Goal: Task Accomplishment & Management: Use online tool/utility

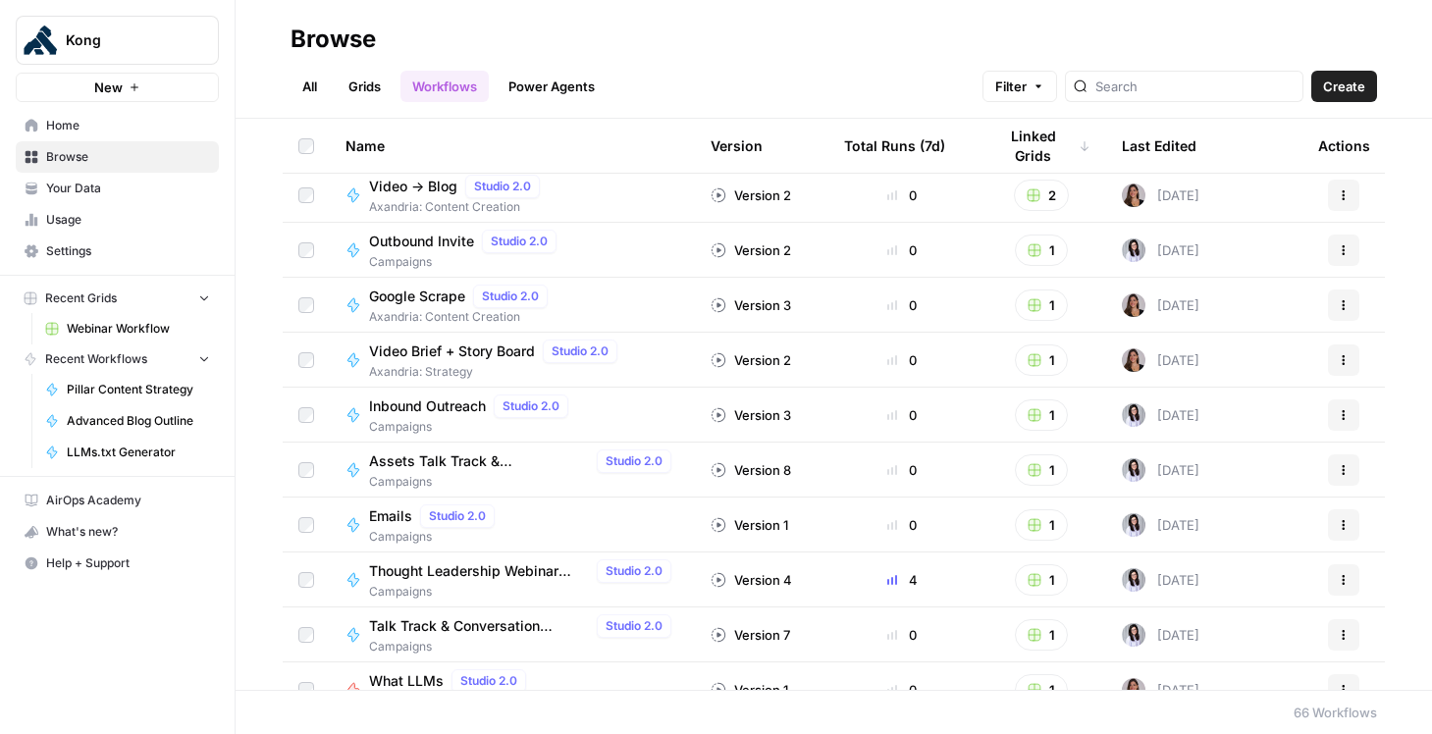
scroll to position [3, 0]
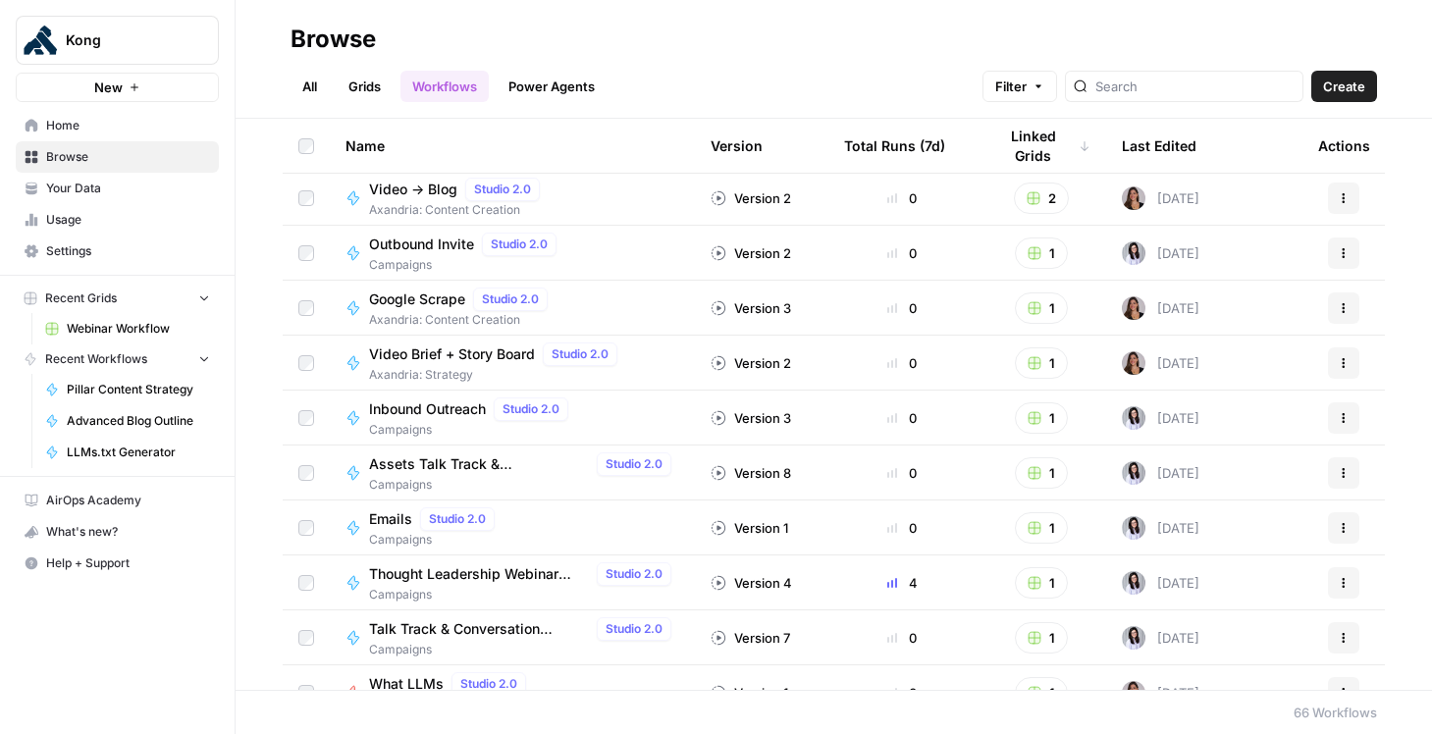
click at [115, 332] on span "Webinar Workflow" at bounding box center [138, 329] width 143 height 18
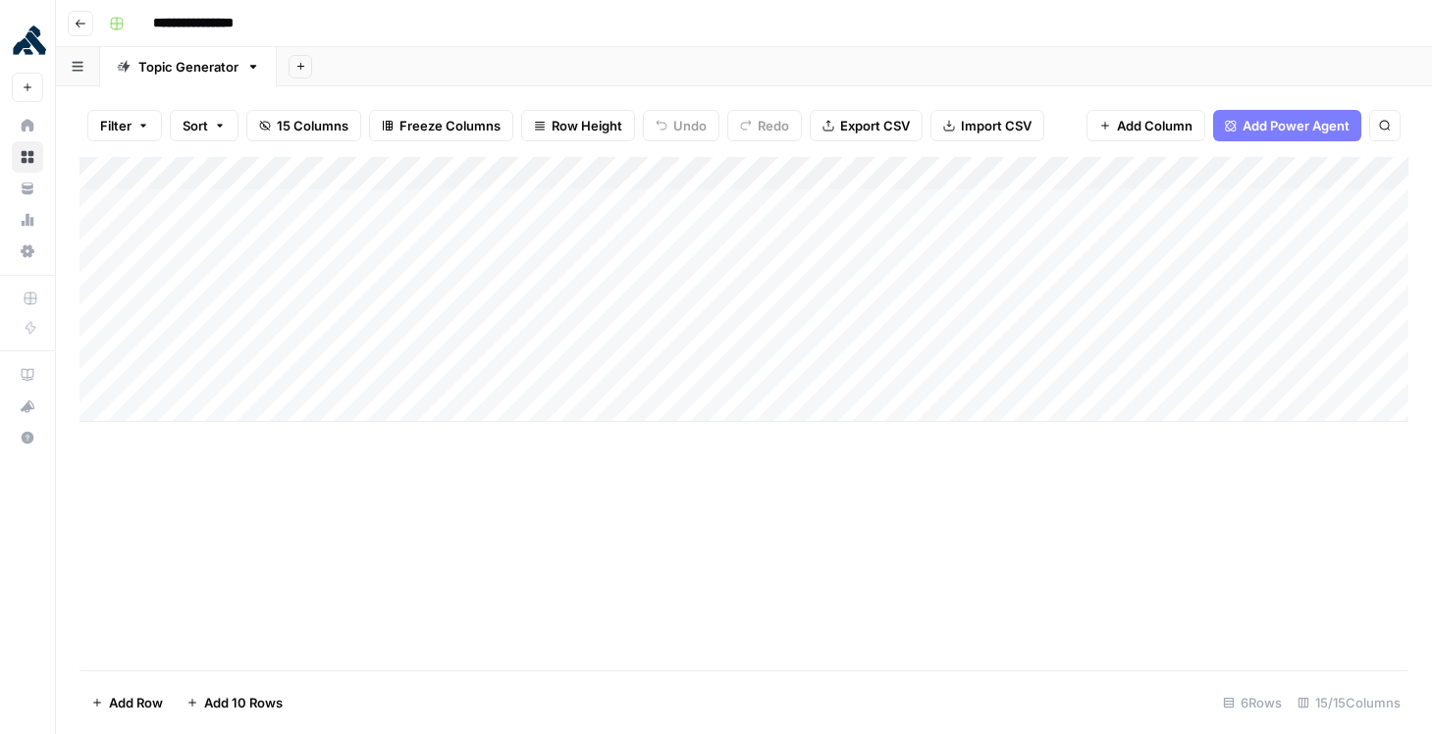
click at [224, 407] on div "Add Column" at bounding box center [743, 289] width 1329 height 265
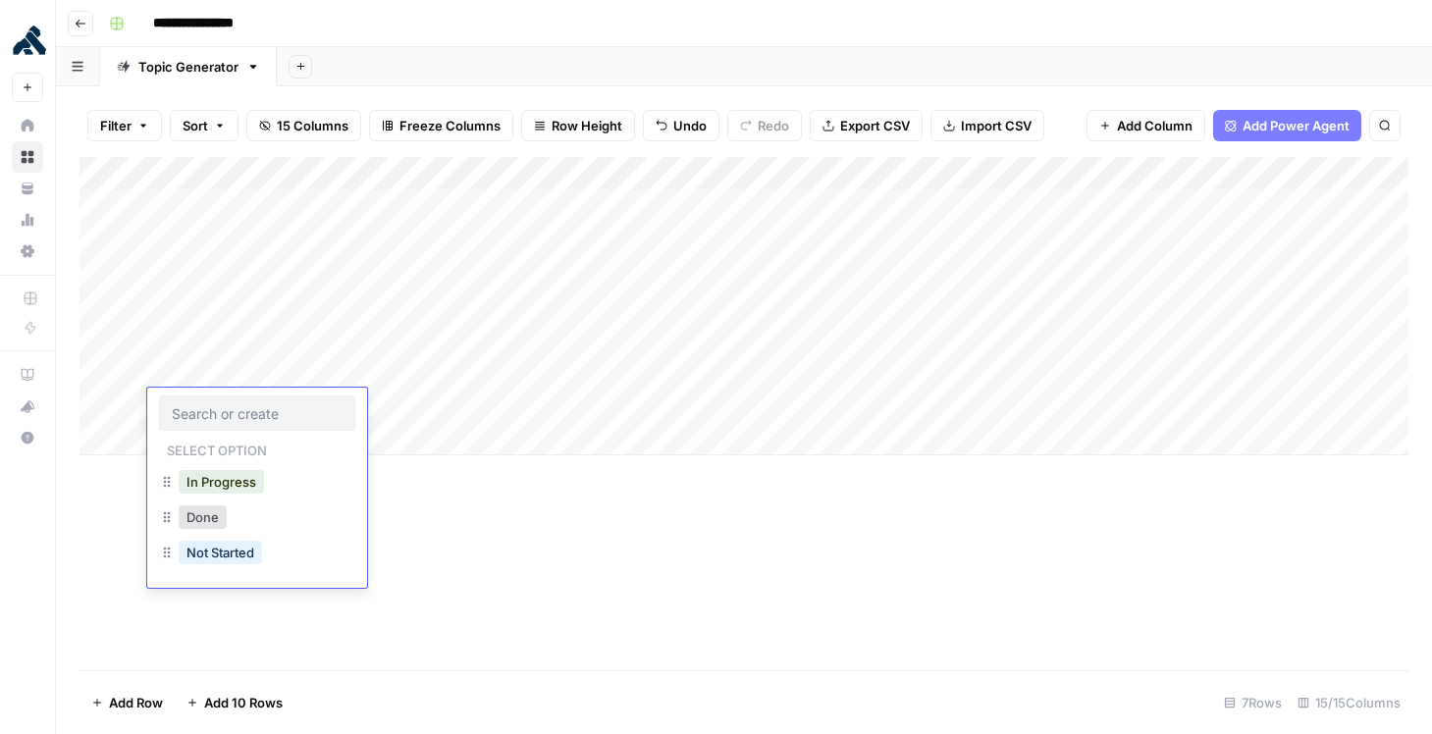
click at [312, 401] on div at bounding box center [257, 412] width 196 height 35
click at [236, 479] on button "In Progress" at bounding box center [221, 482] width 85 height 24
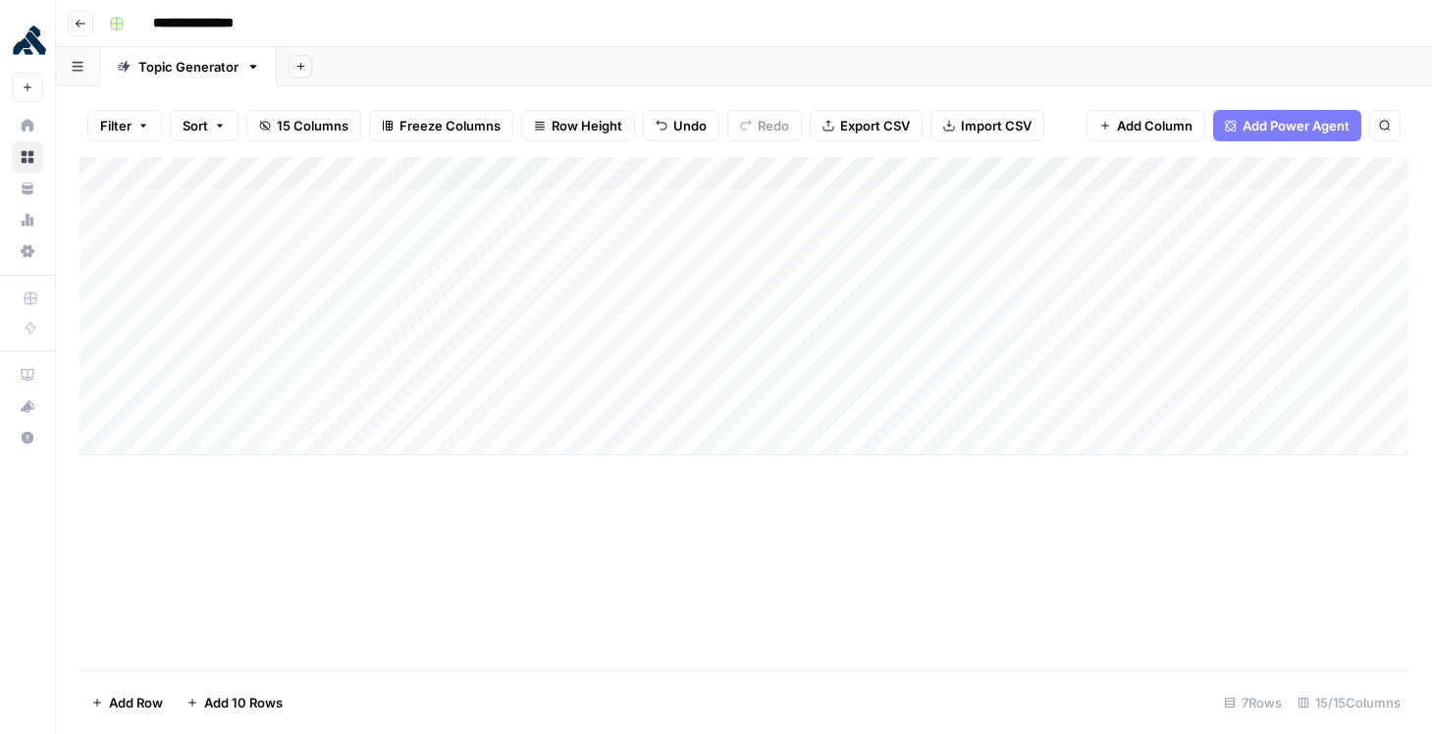
click at [350, 397] on div "Add Column" at bounding box center [743, 306] width 1329 height 298
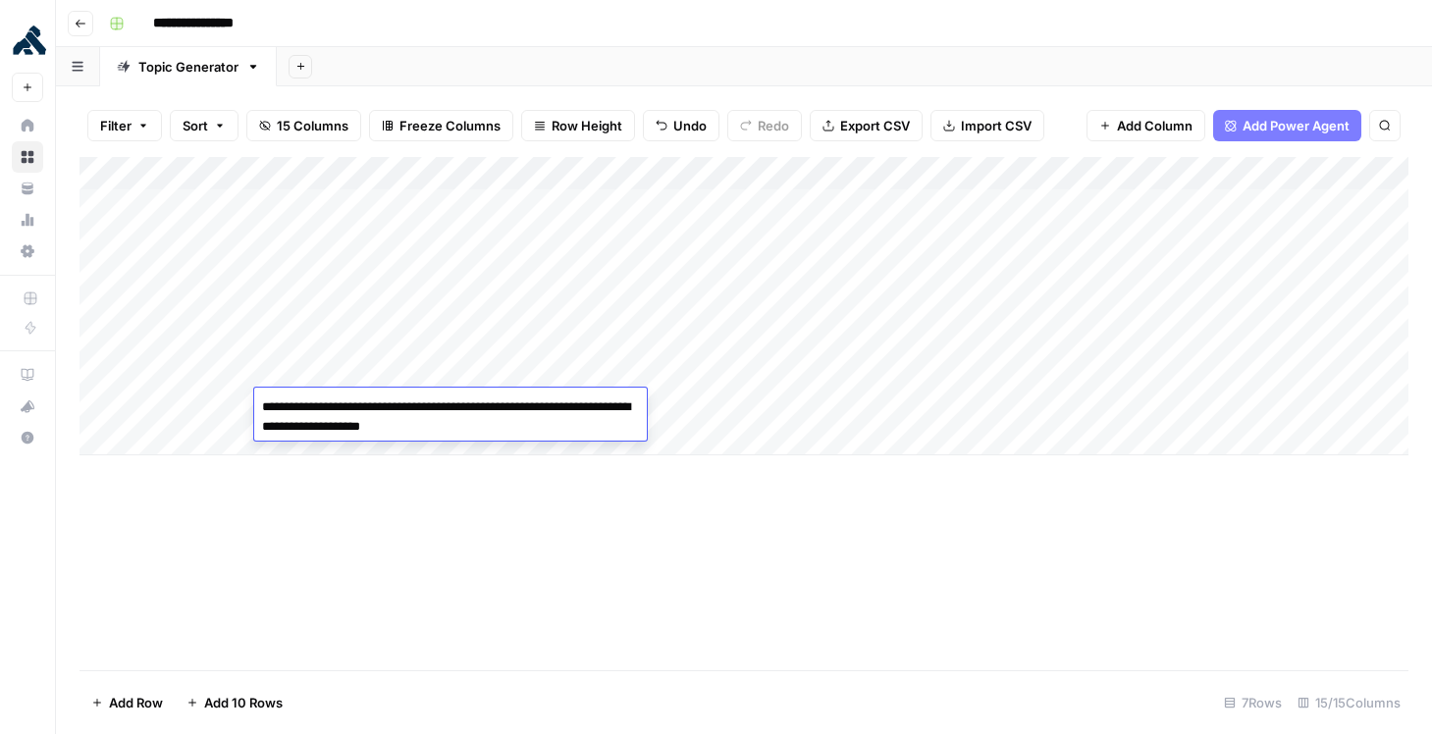
drag, startPoint x: 408, startPoint y: 406, endPoint x: 362, endPoint y: 405, distance: 46.1
click at [362, 405] on textarea "**********" at bounding box center [450, 417] width 393 height 47
type textarea "**********"
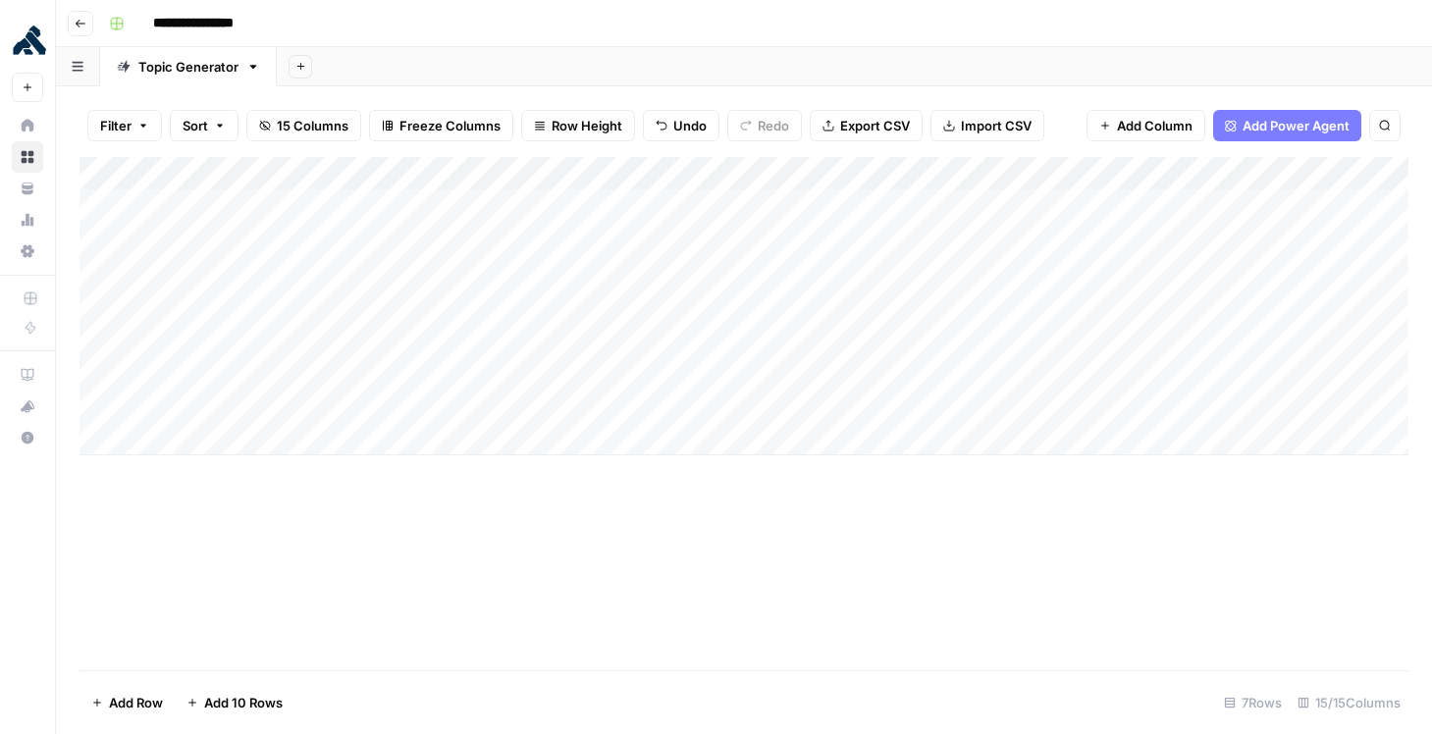
click at [413, 539] on div "Add Column" at bounding box center [743, 413] width 1329 height 513
click at [471, 405] on div "Add Column" at bounding box center [743, 306] width 1329 height 298
click at [515, 382] on div "Add Column" at bounding box center [743, 306] width 1329 height 298
click at [515, 406] on div "Add Column" at bounding box center [743, 306] width 1329 height 298
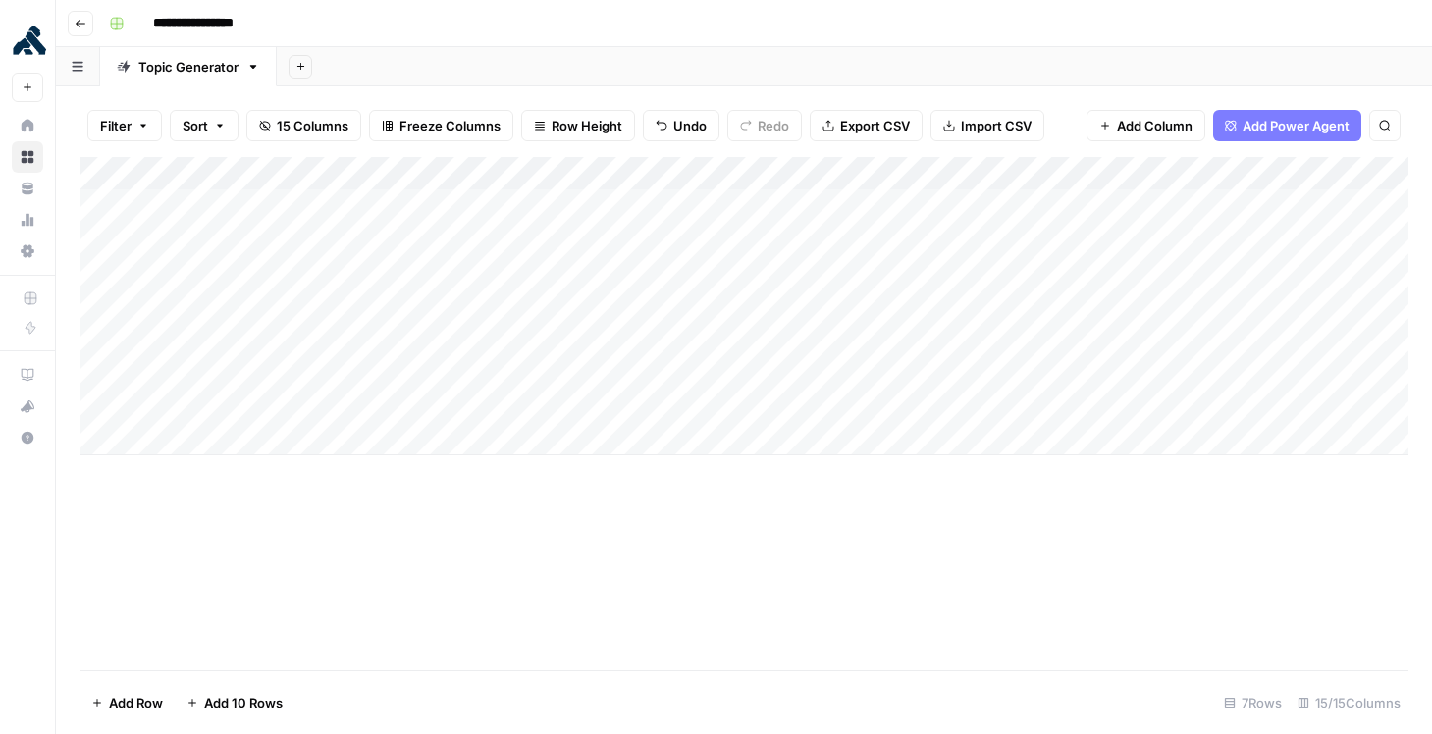
click at [515, 406] on div "Add Column" at bounding box center [743, 306] width 1329 height 298
type textarea "**********"
click at [547, 541] on div "Add Column" at bounding box center [743, 413] width 1329 height 513
click at [628, 406] on div "Add Column" at bounding box center [743, 306] width 1329 height 298
click at [938, 406] on div "Add Column" at bounding box center [743, 306] width 1329 height 298
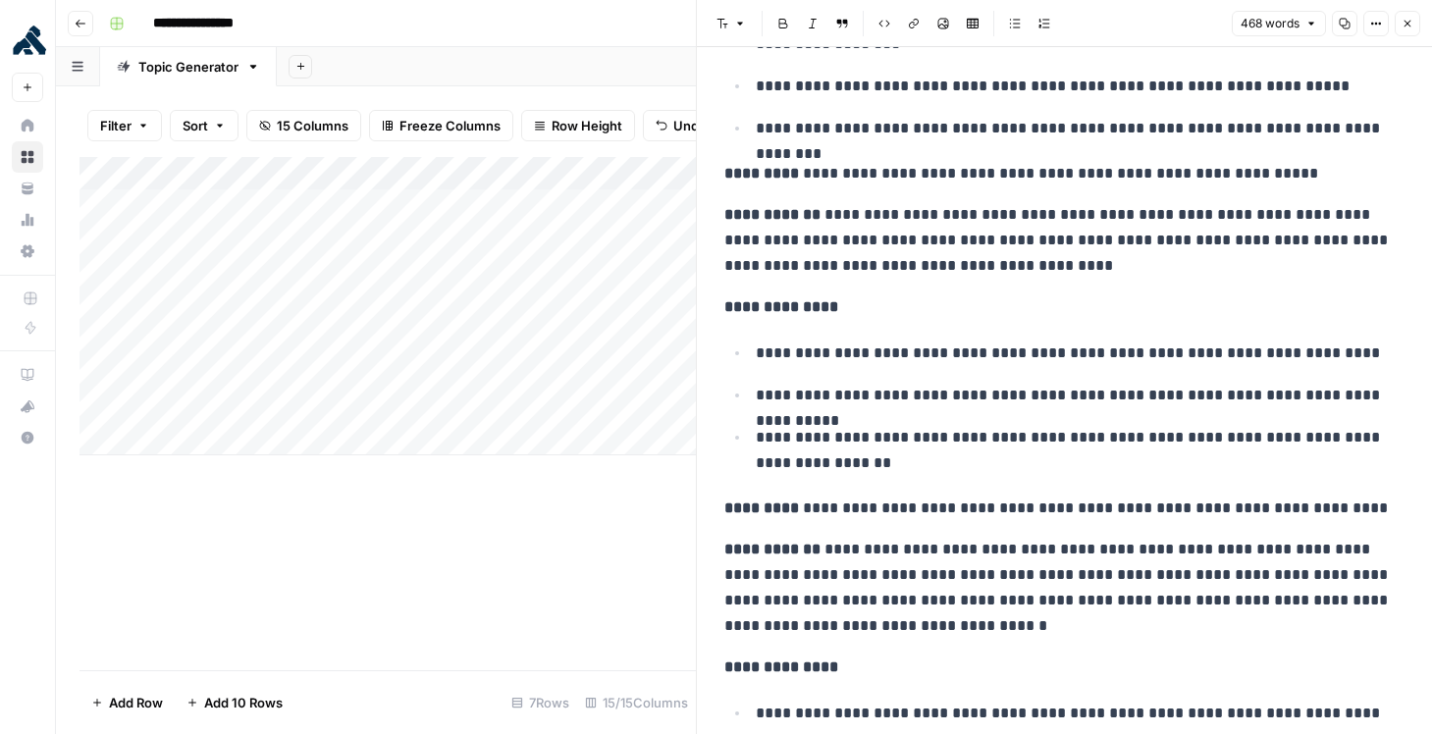
scroll to position [358, 0]
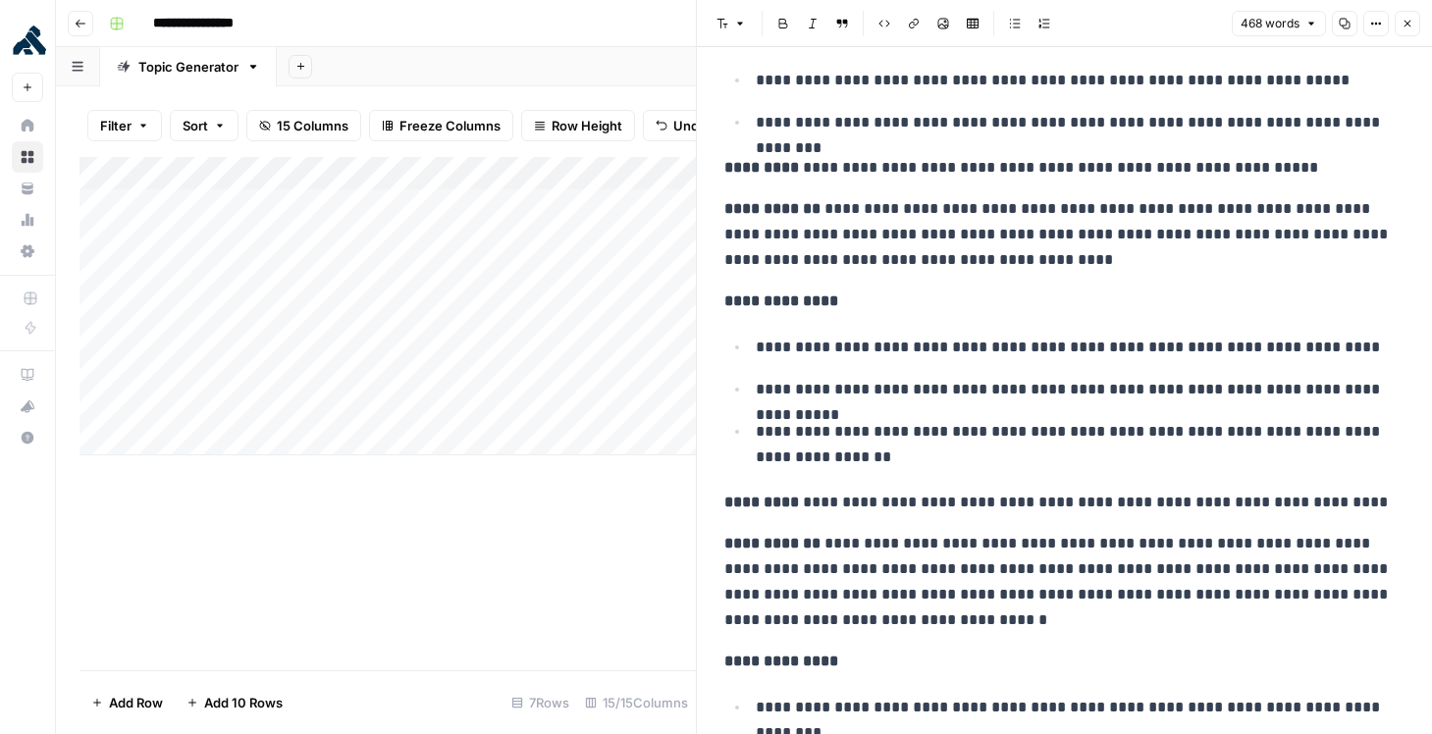
click at [357, 409] on div "Add Column" at bounding box center [387, 306] width 616 height 298
click at [377, 409] on div "Add Column" at bounding box center [387, 306] width 616 height 298
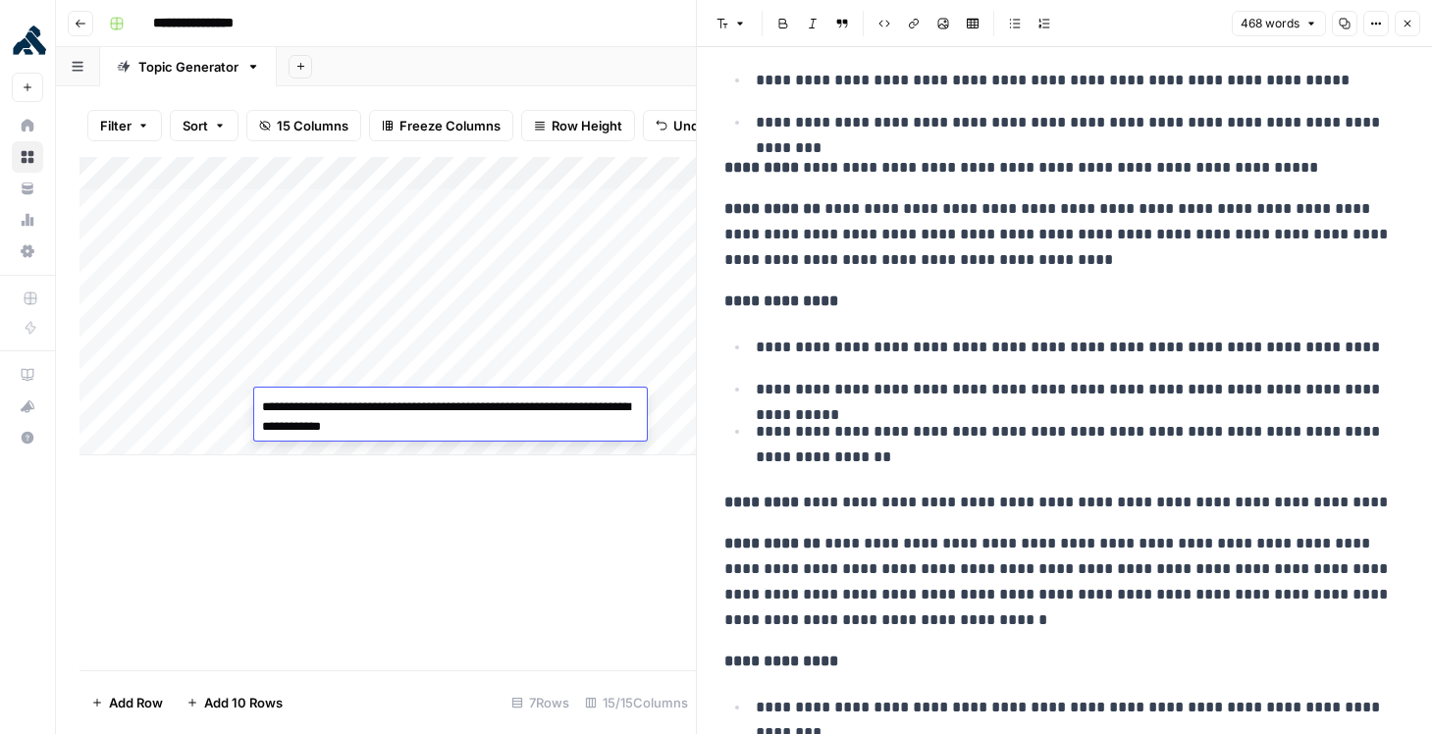
drag, startPoint x: 473, startPoint y: 429, endPoint x: 363, endPoint y: 411, distance: 111.3
click at [363, 411] on textarea "**********" at bounding box center [450, 417] width 393 height 47
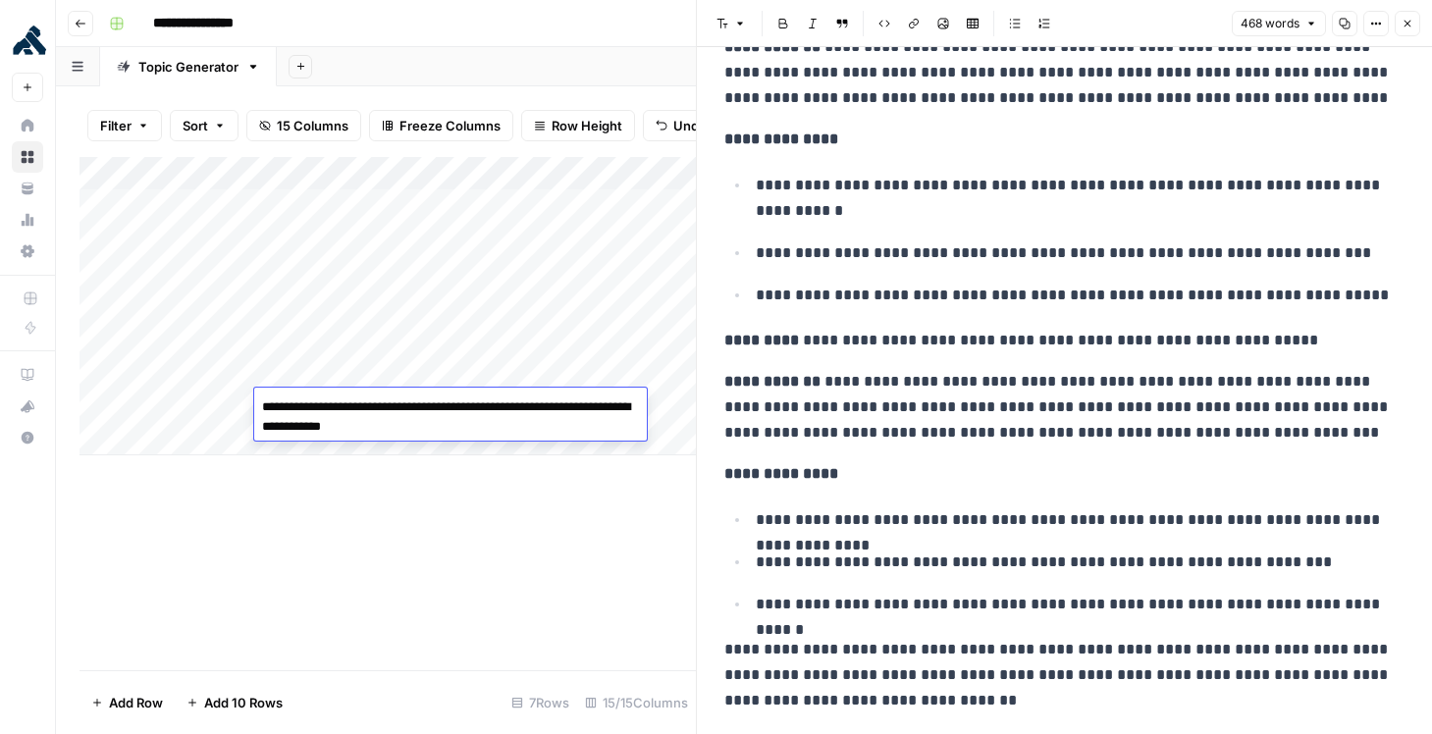
scroll to position [1265, 0]
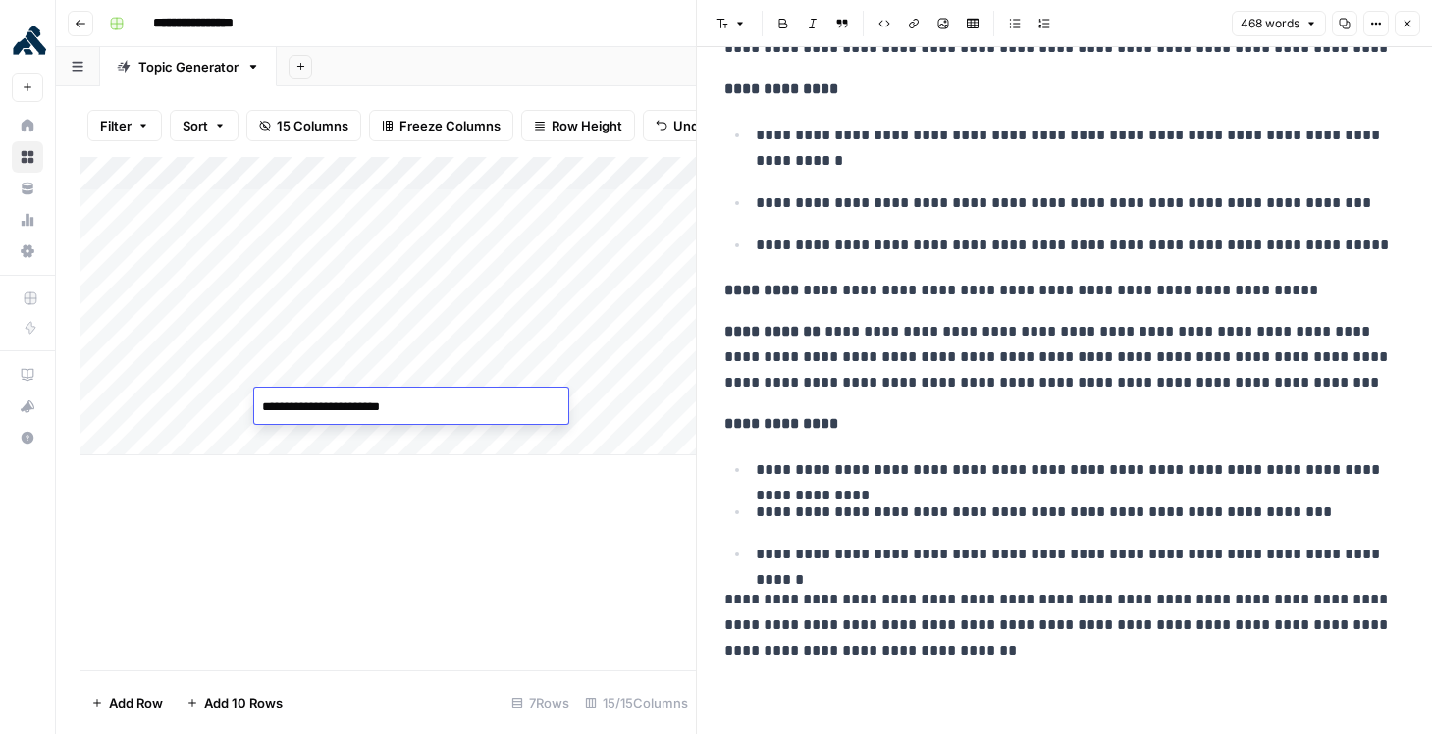
type textarea "**********"
click at [427, 606] on div "Add Column" at bounding box center [387, 413] width 616 height 513
click at [547, 407] on div "Add Column" at bounding box center [387, 306] width 616 height 298
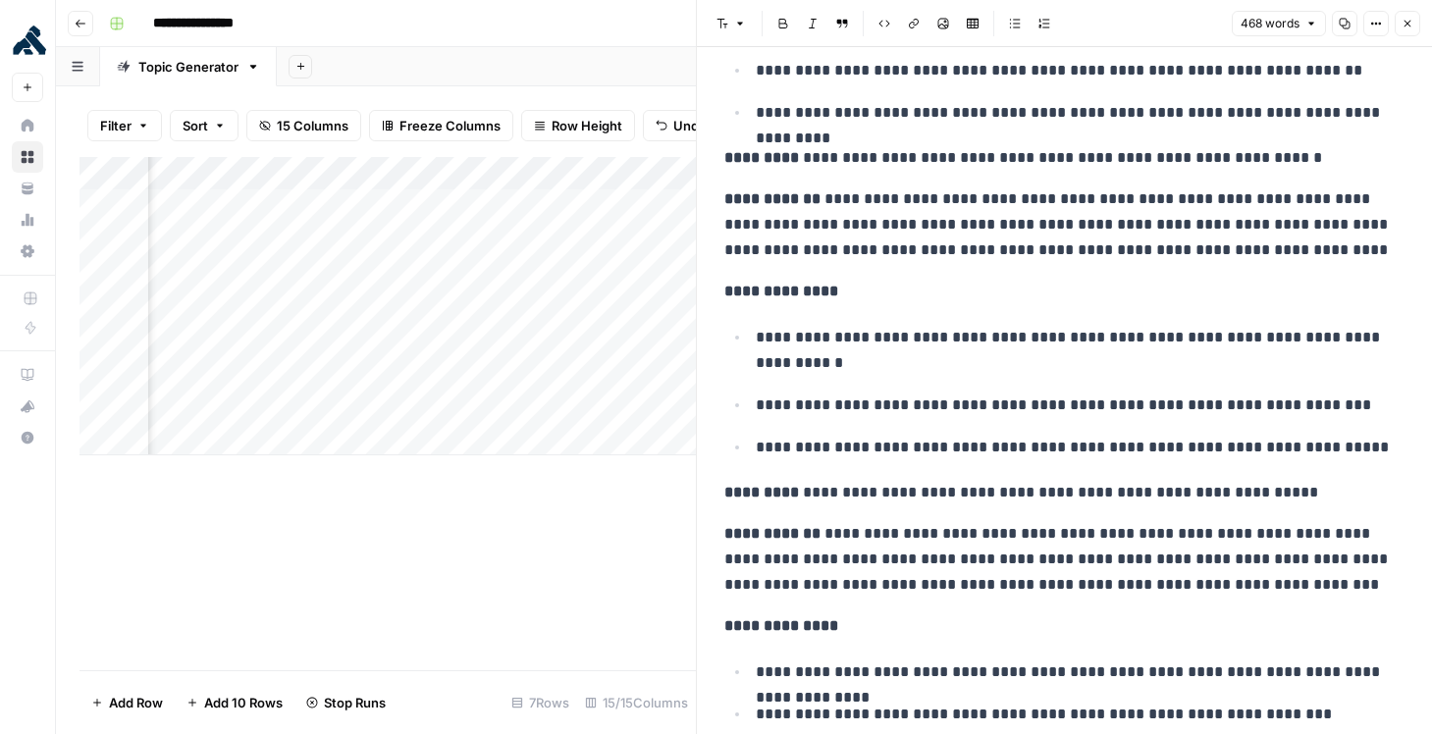
scroll to position [0, 0]
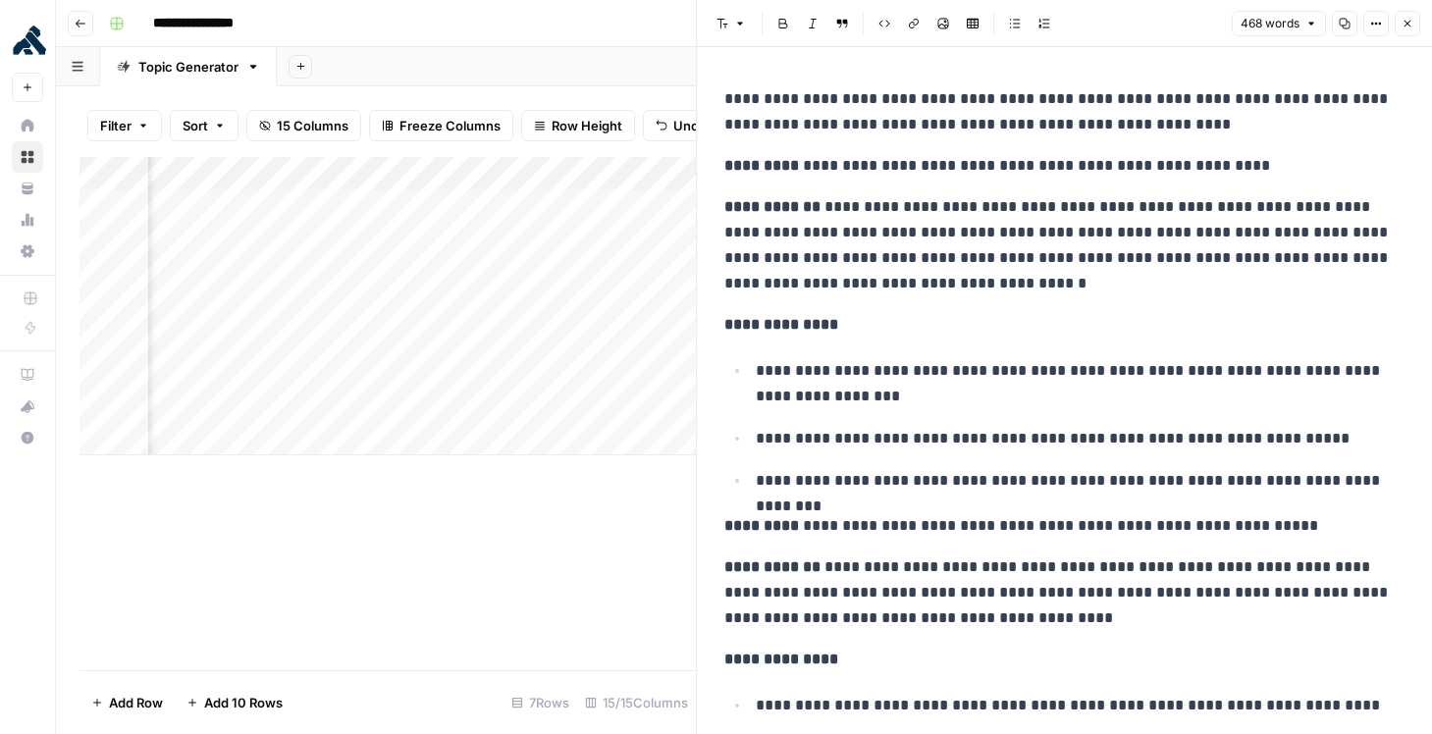
click at [633, 406] on div "Add Column" at bounding box center [387, 306] width 616 height 298
click at [1407, 26] on icon "button" at bounding box center [1407, 24] width 12 height 12
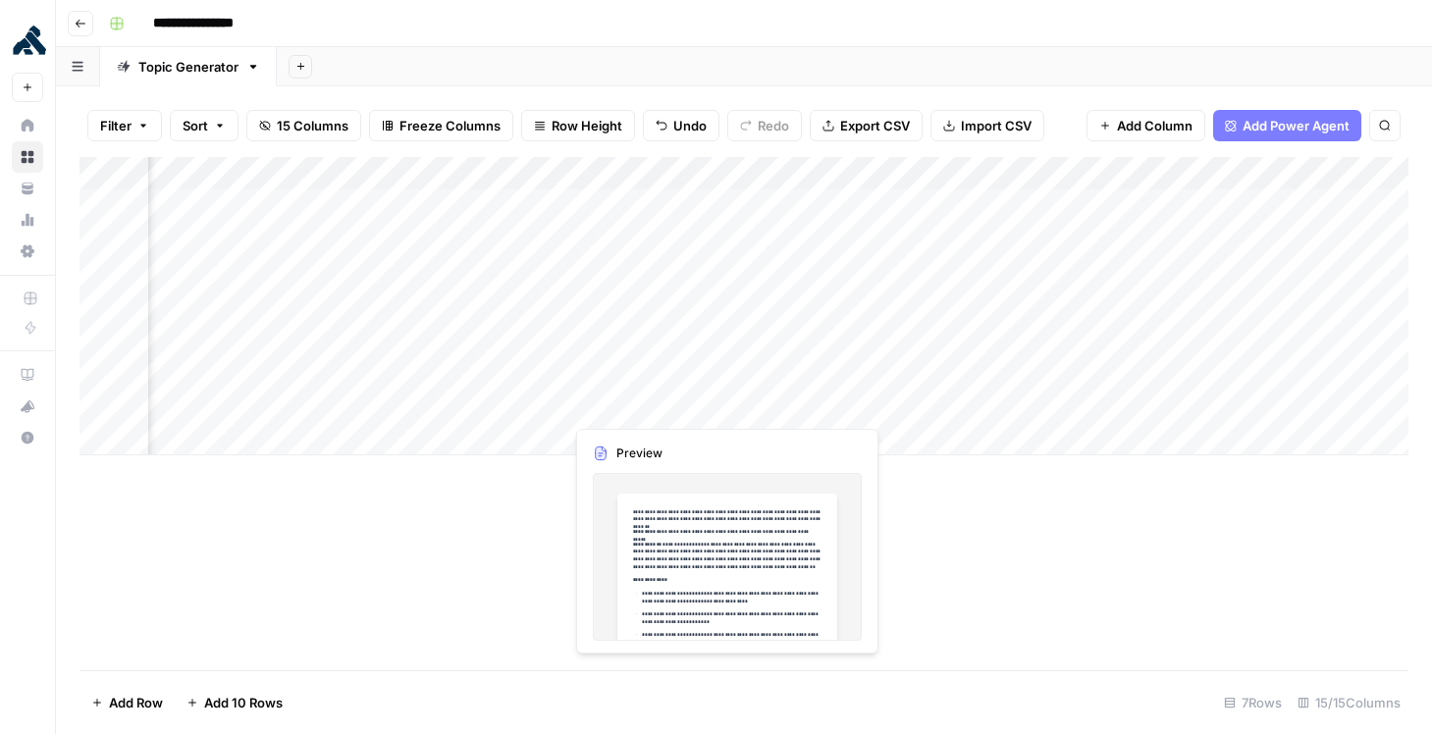
click at [726, 406] on div "Add Column" at bounding box center [743, 306] width 1329 height 298
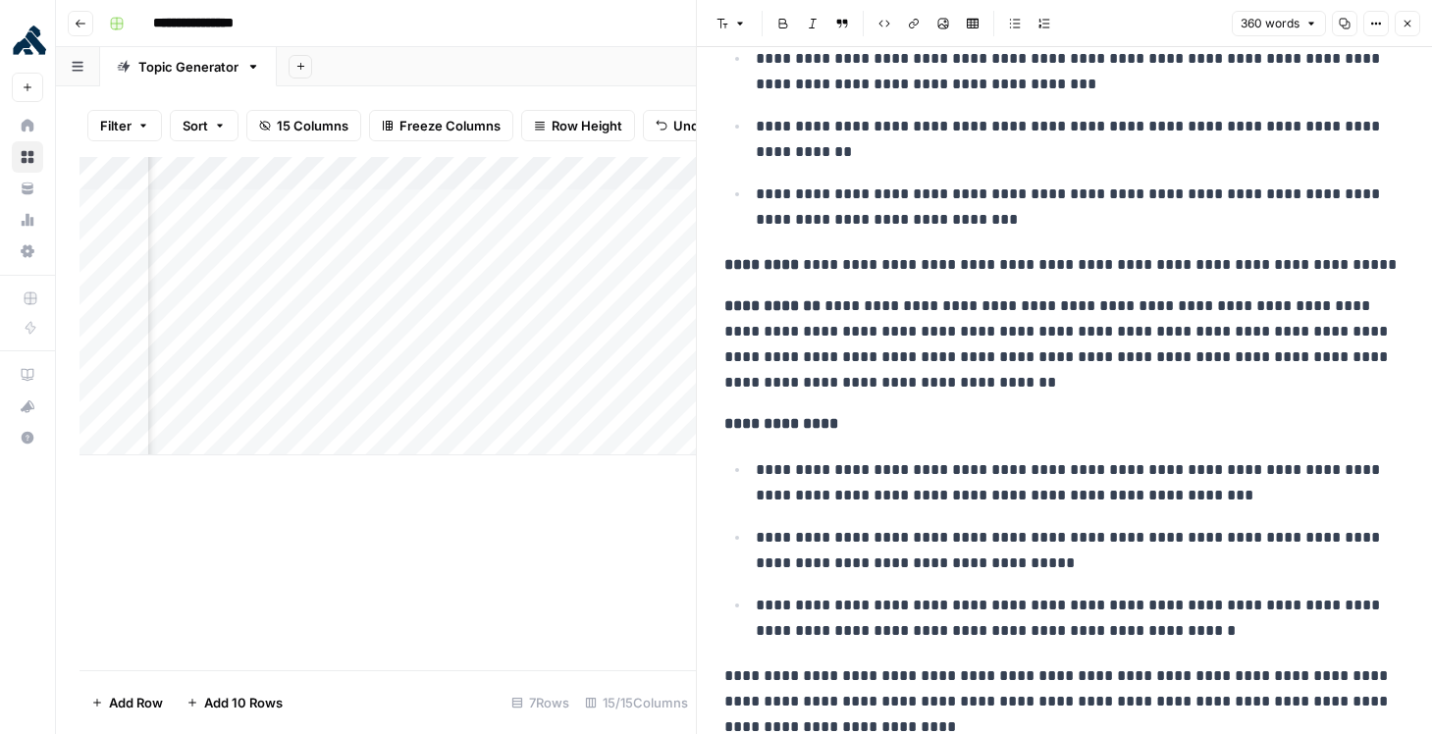
scroll to position [800, 0]
